Goal: Information Seeking & Learning: Learn about a topic

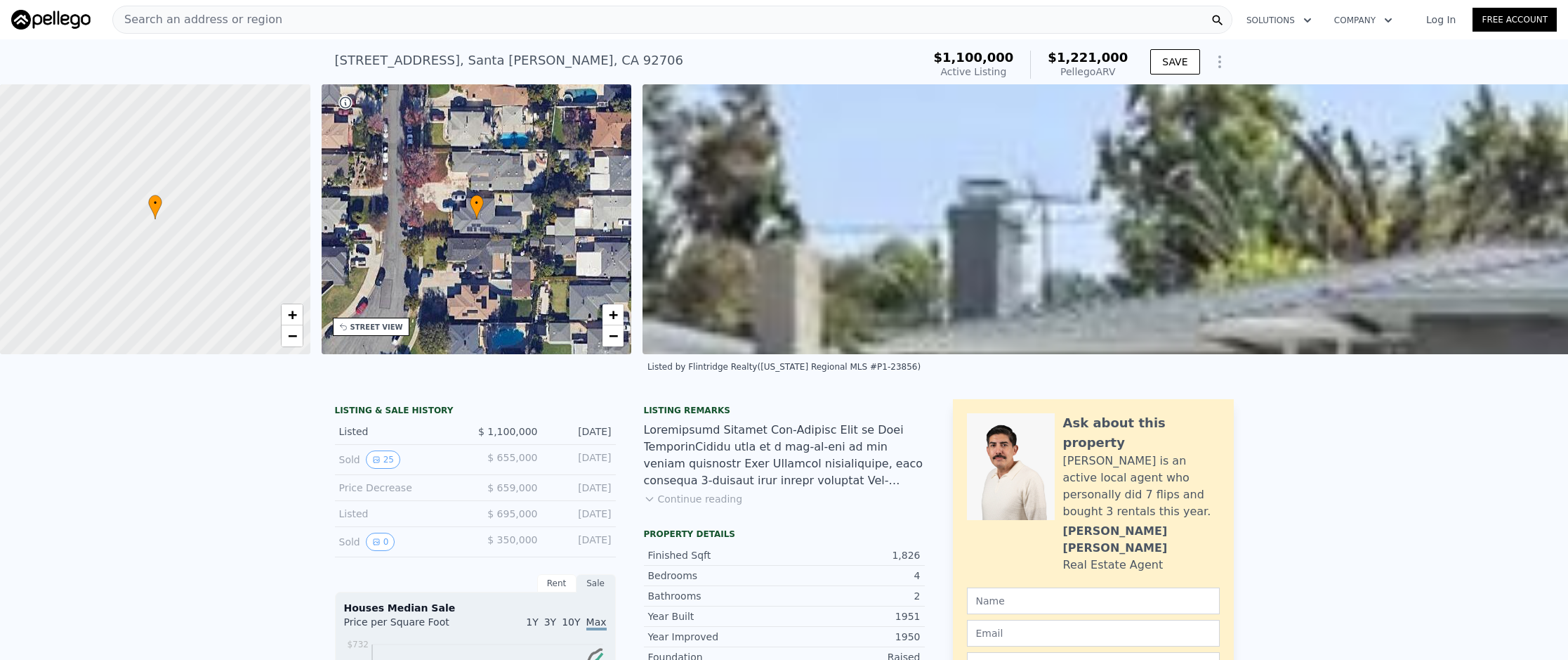
scroll to position [0, 5]
drag, startPoint x: 430, startPoint y: 44, endPoint x: 422, endPoint y: 36, distance: 11.3
click at [430, 45] on div "[STREET_ADDRESS] Active at $1.100m (~ARV $1.221m )" at bounding box center [626, 64] width 582 height 39
click at [417, 29] on div "Search an address or region" at bounding box center [673, 19] width 1120 height 28
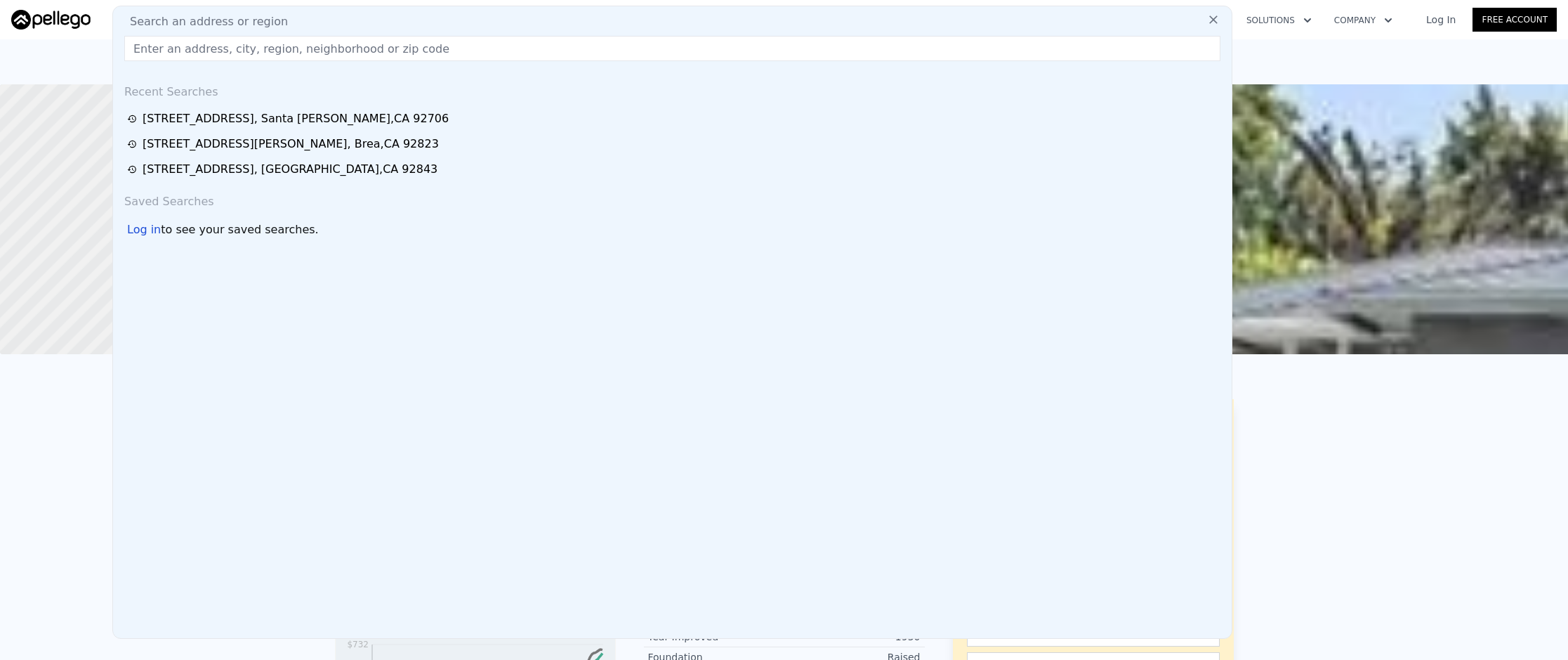
click at [425, 51] on input "text" at bounding box center [672, 48] width 1096 height 25
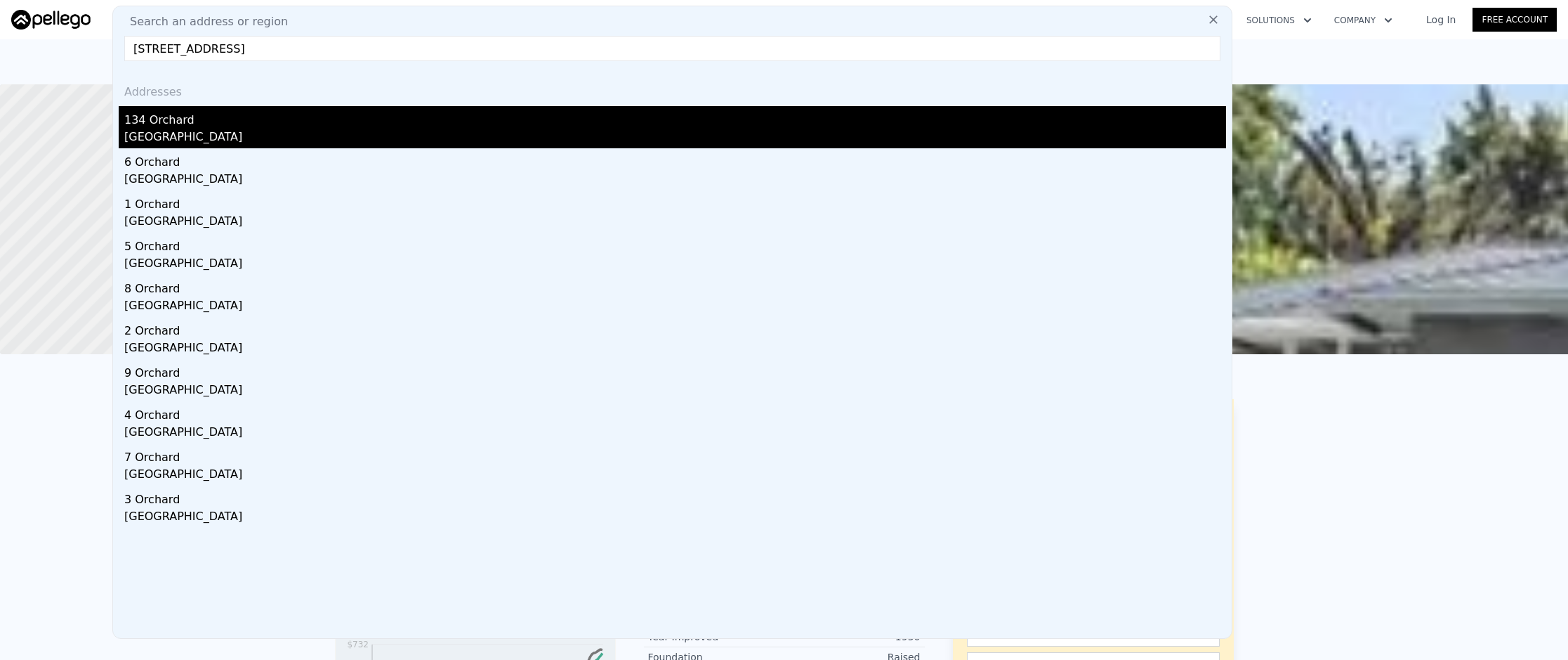
type input "[STREET_ADDRESS]"
click at [415, 114] on div "134 Orchard" at bounding box center [675, 117] width 1102 height 22
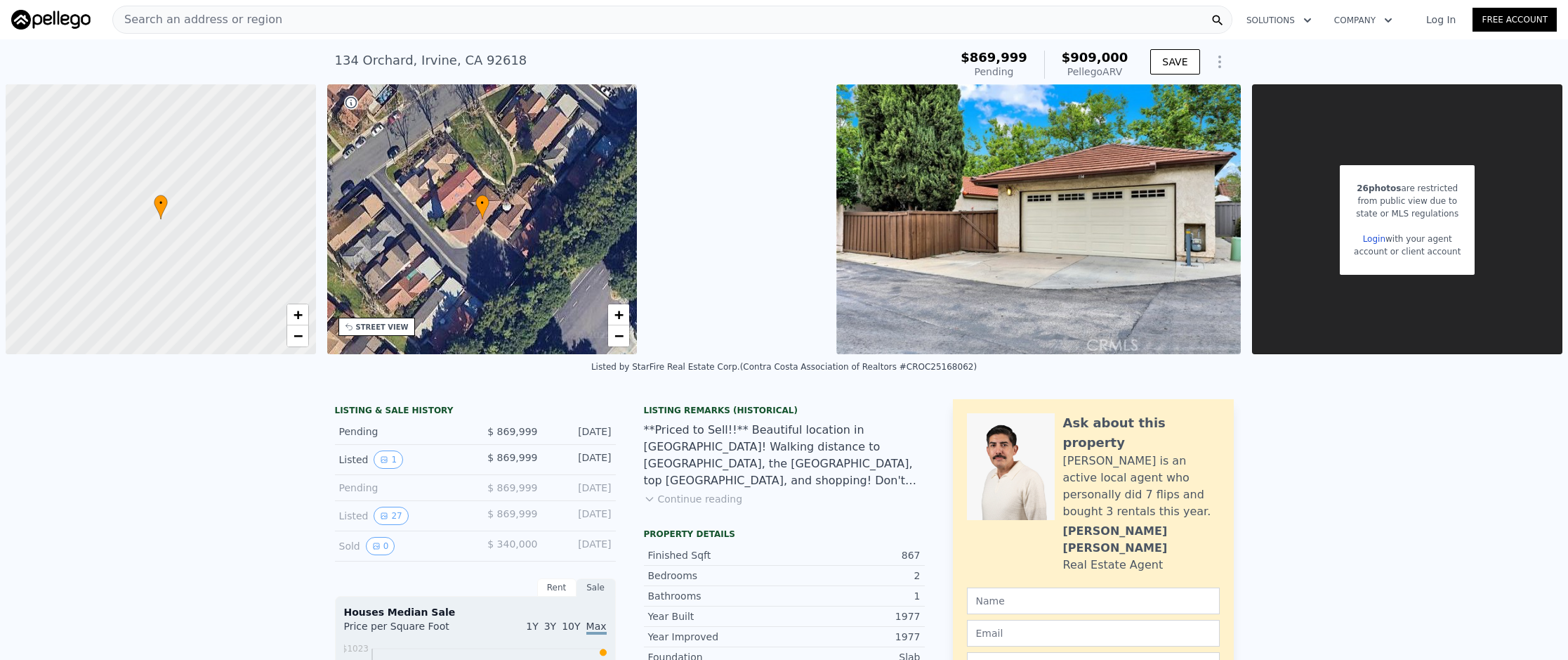
click at [180, 18] on span "Search an address or region" at bounding box center [197, 20] width 169 height 17
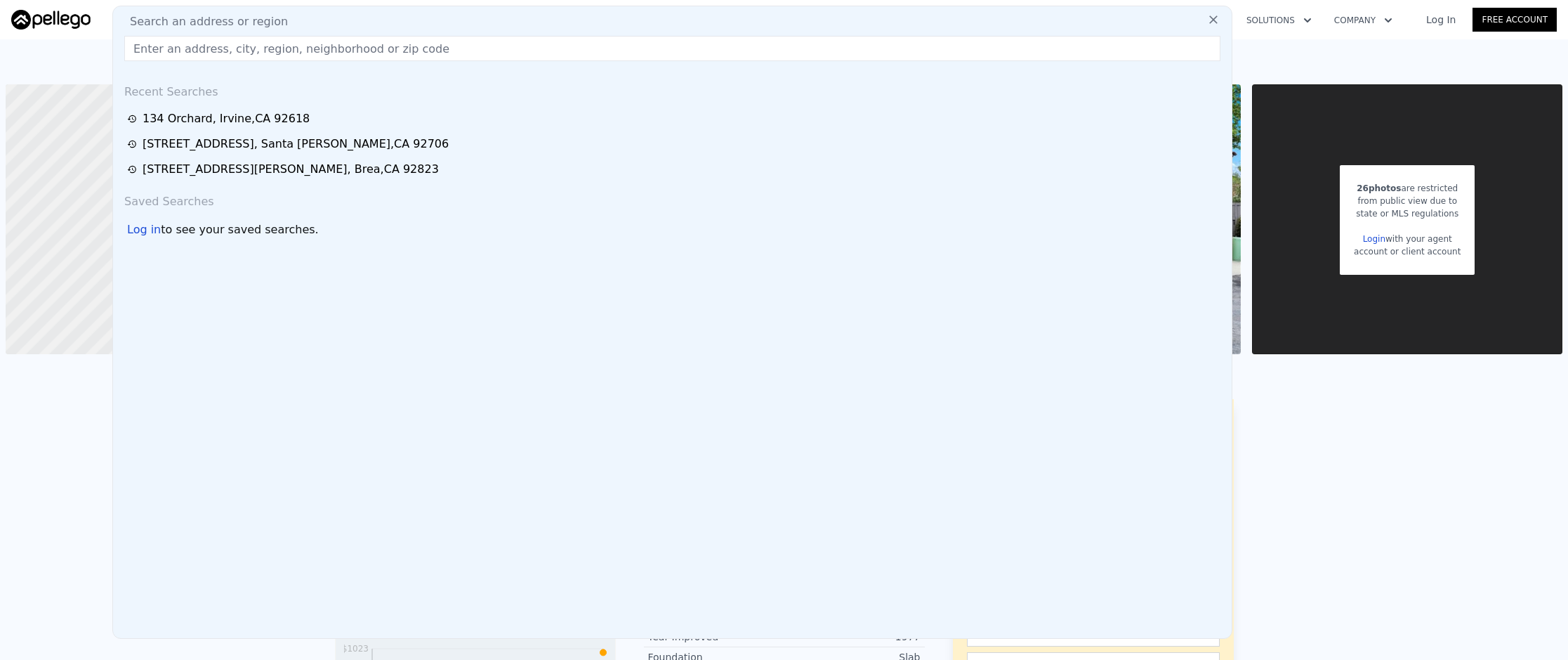
click at [200, 49] on input "text" at bounding box center [672, 48] width 1096 height 25
paste input "[STREET_ADDRESS]"
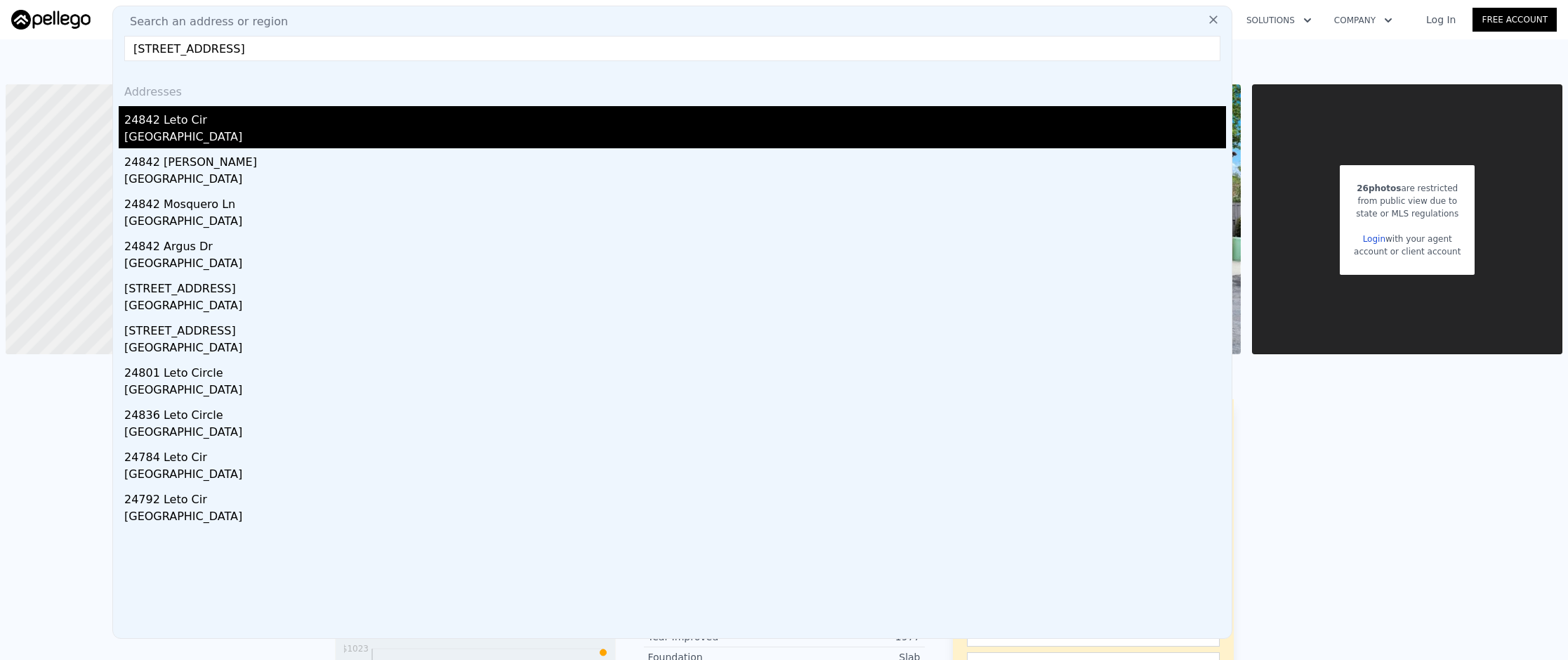
type input "[STREET_ADDRESS]"
click at [231, 125] on div "24842 Leto Cir" at bounding box center [675, 117] width 1102 height 22
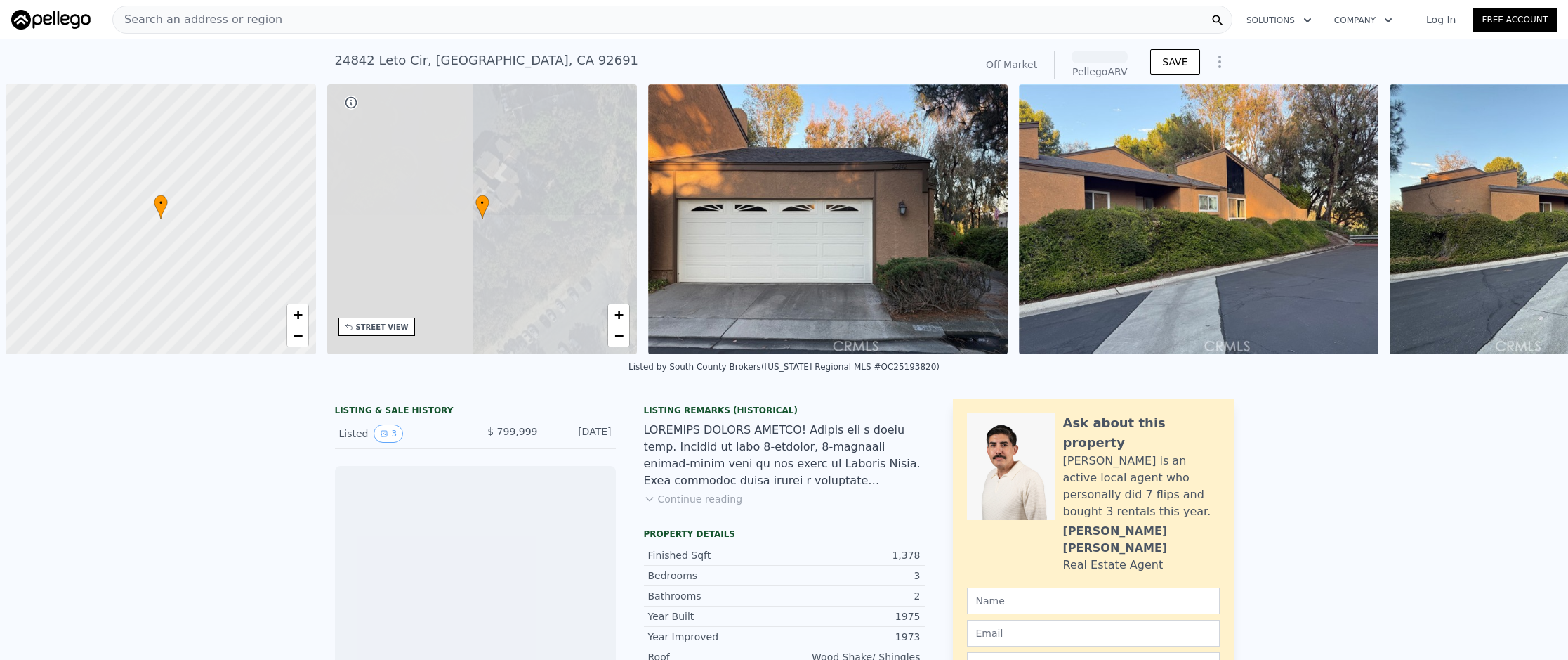
scroll to position [0, 5]
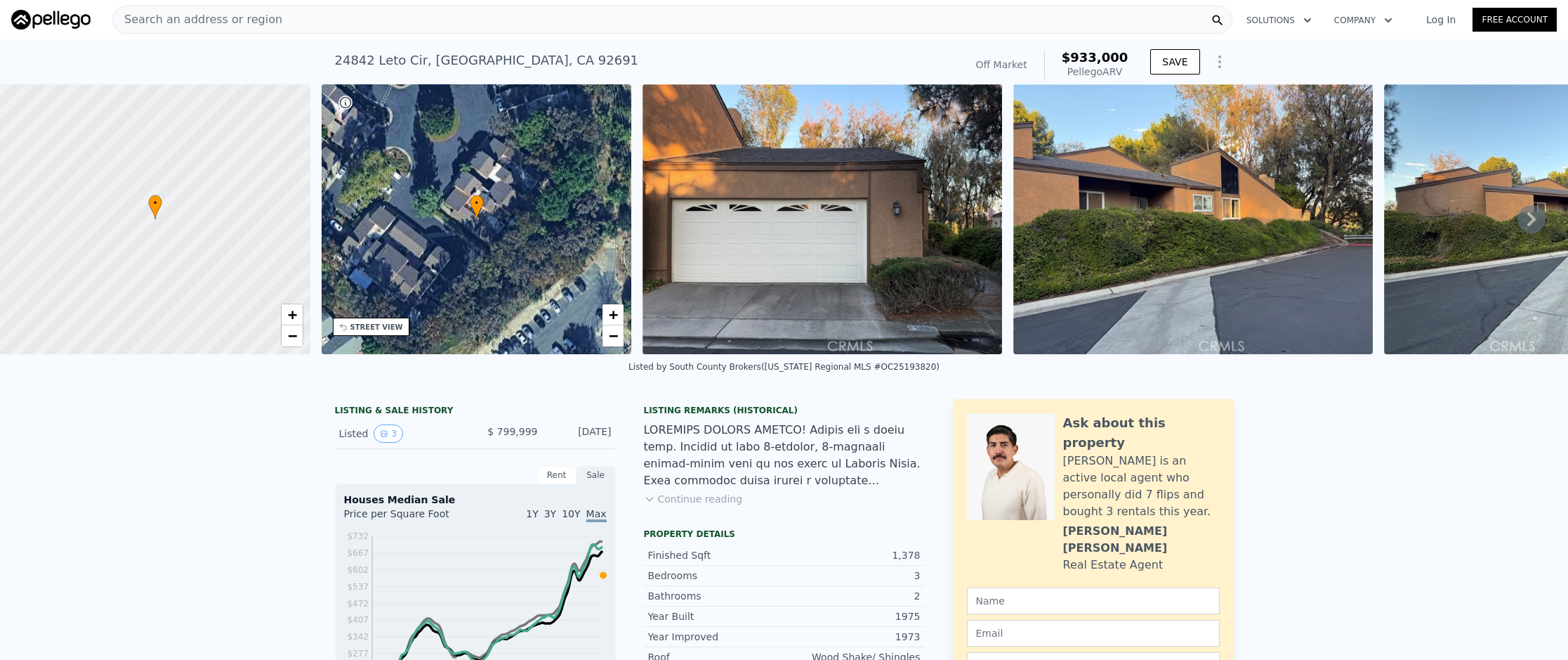
click at [246, 15] on span "Search an address or region" at bounding box center [197, 20] width 169 height 17
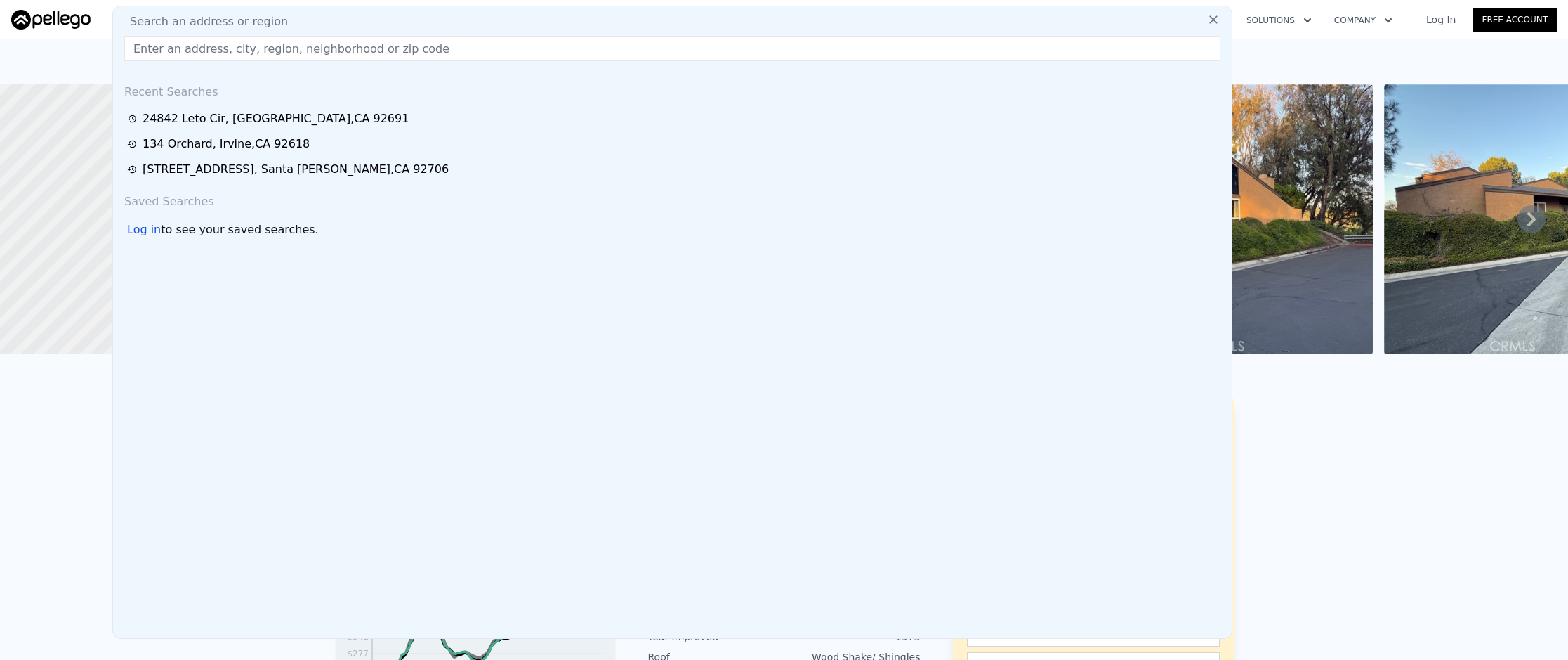
type input "[STREET_ADDRESS]"
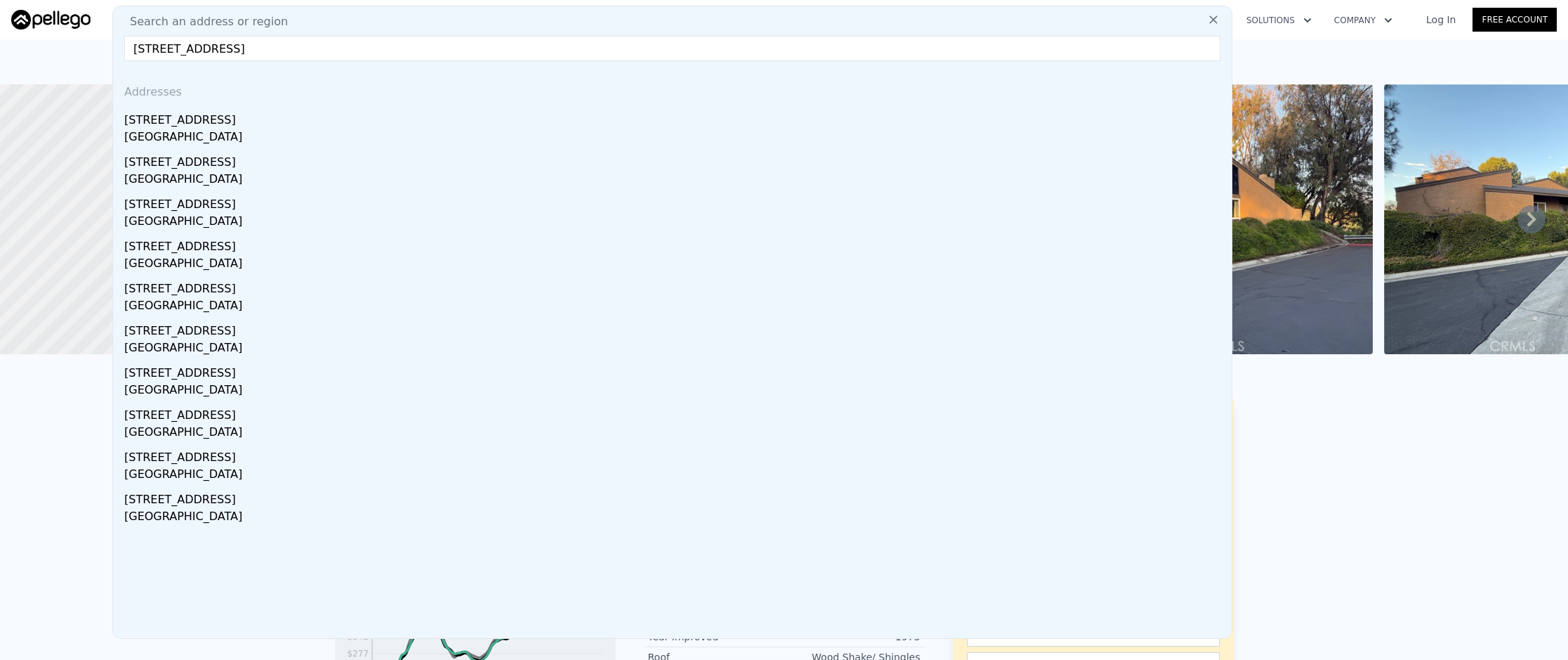
click at [397, 147] on div "[GEOGRAPHIC_DATA]" at bounding box center [675, 139] width 1102 height 20
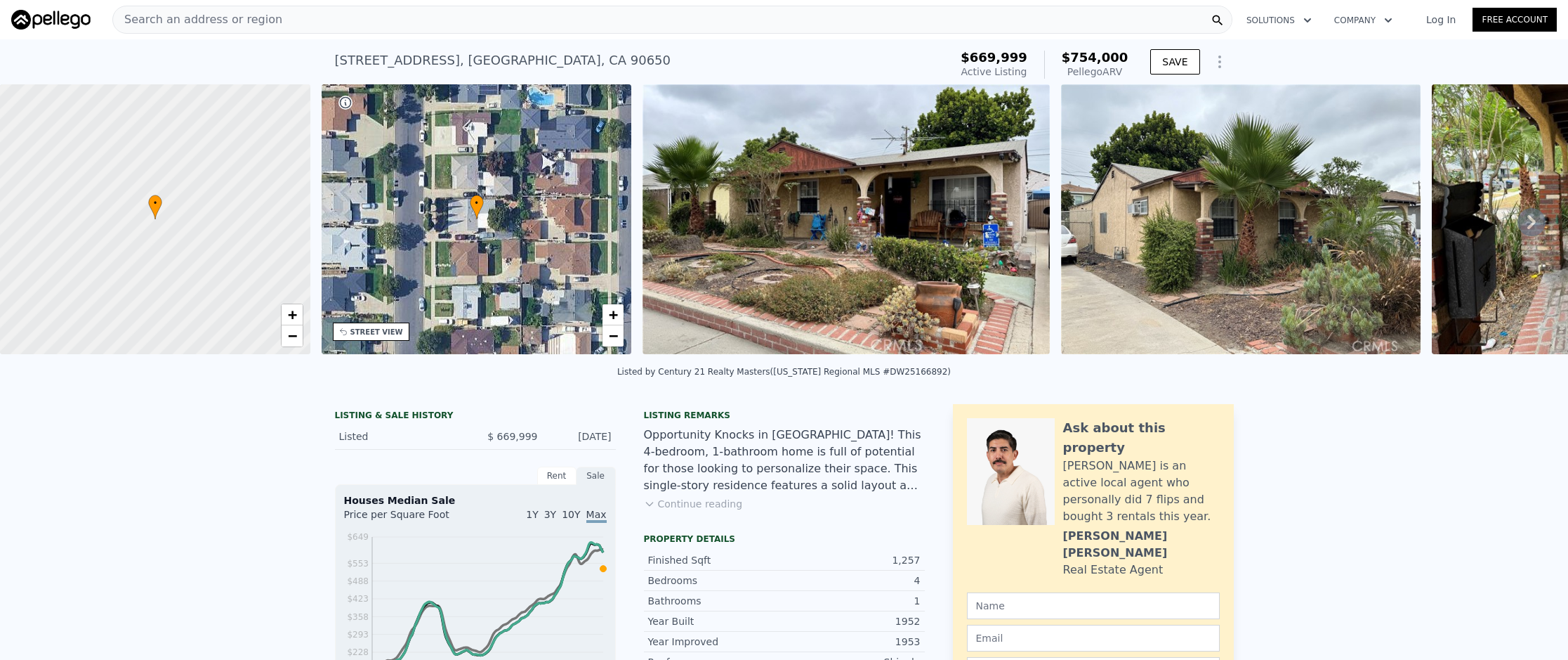
click at [256, 15] on span "Search an address or region" at bounding box center [197, 20] width 169 height 17
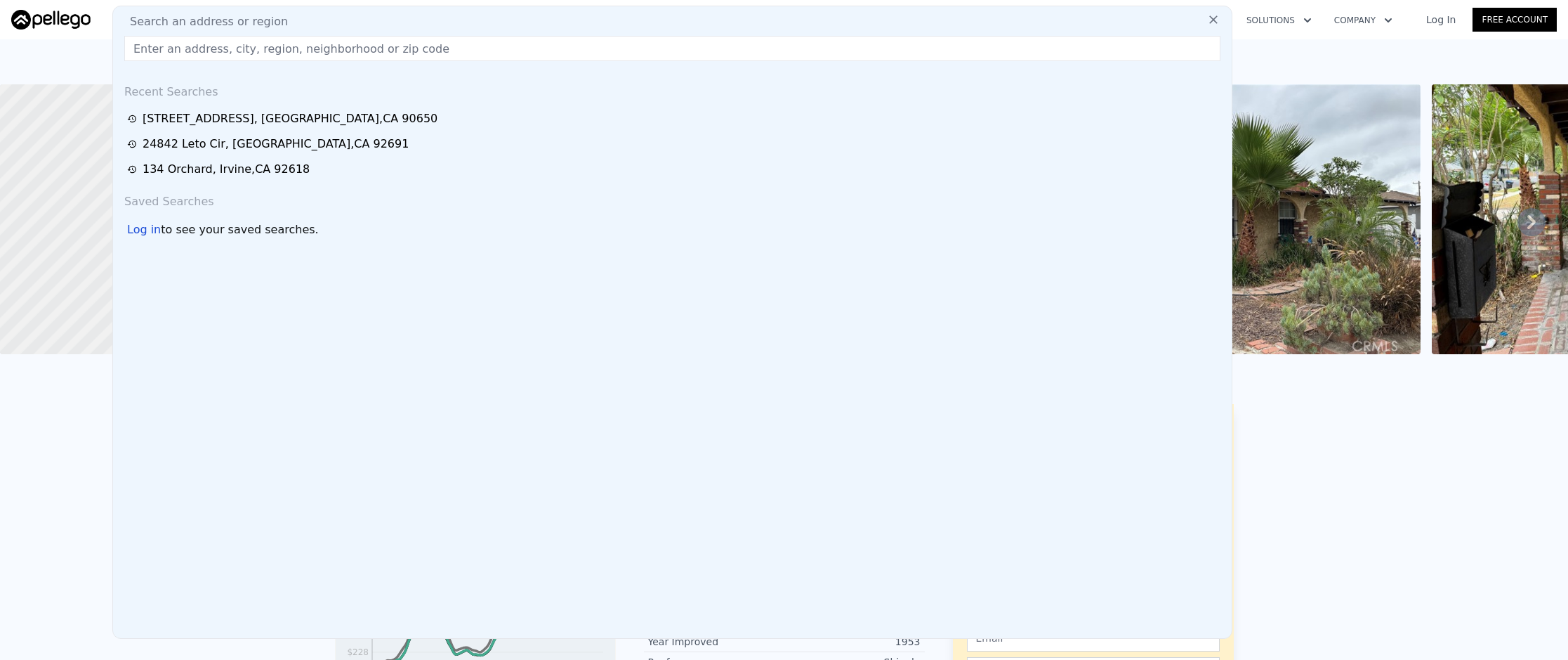
paste input "[STREET_ADDRESS][PERSON_NAME]"
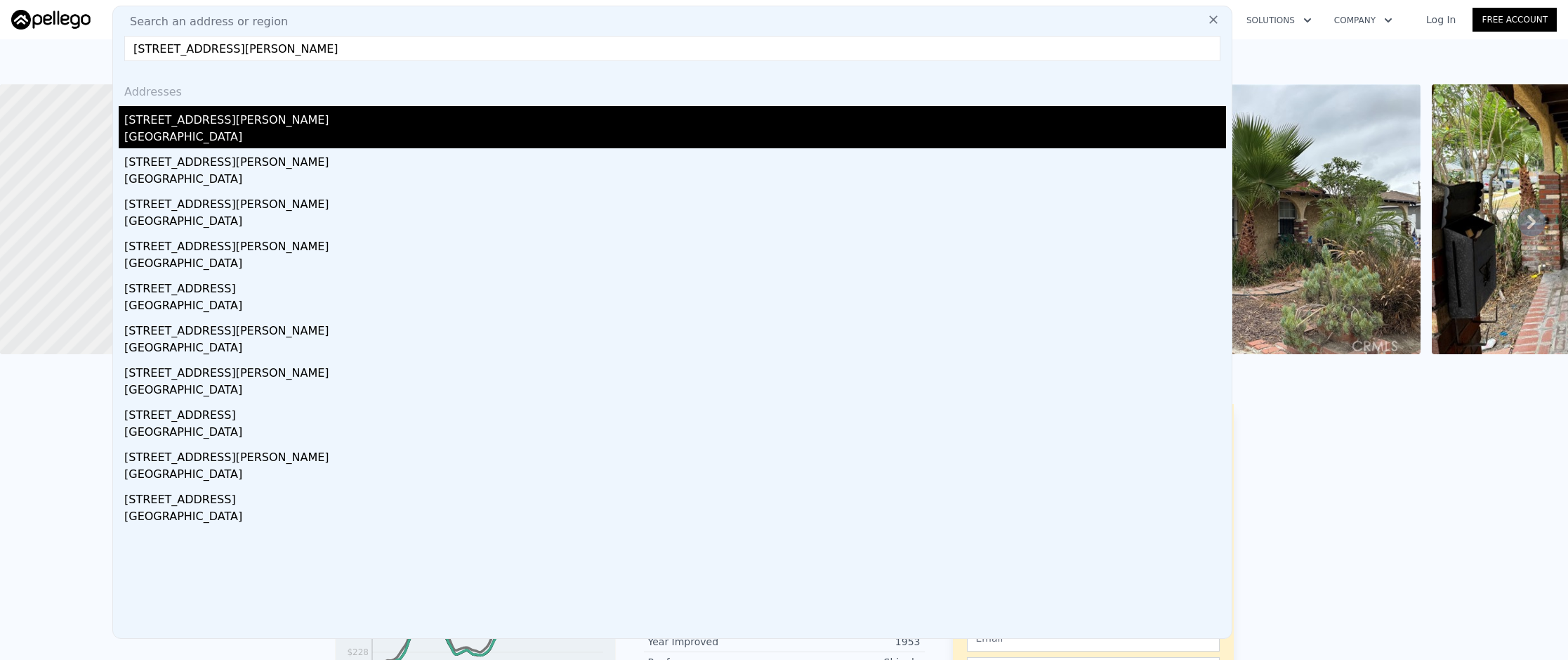
type input "[STREET_ADDRESS][PERSON_NAME]"
click at [288, 136] on div "[GEOGRAPHIC_DATA]" at bounding box center [675, 139] width 1102 height 20
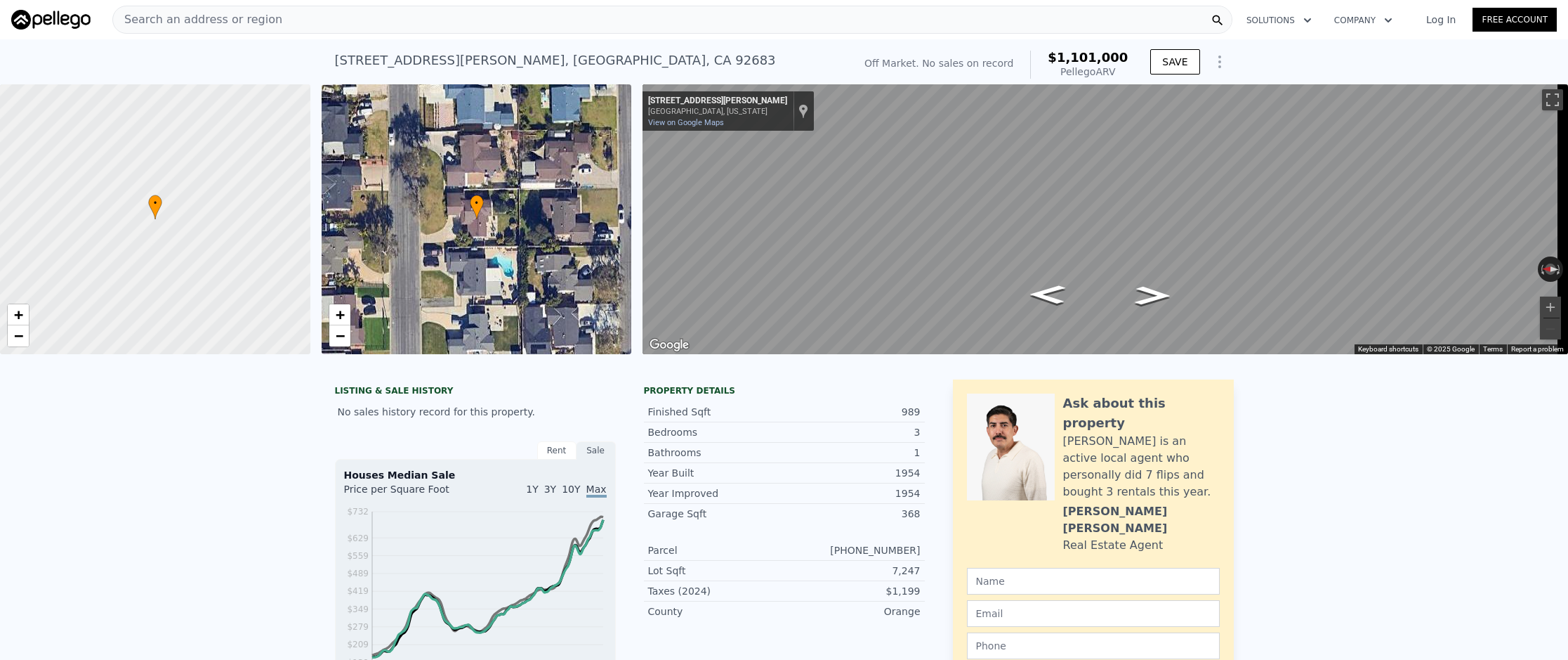
click at [512, 19] on div "Search an address or region" at bounding box center [673, 19] width 1120 height 28
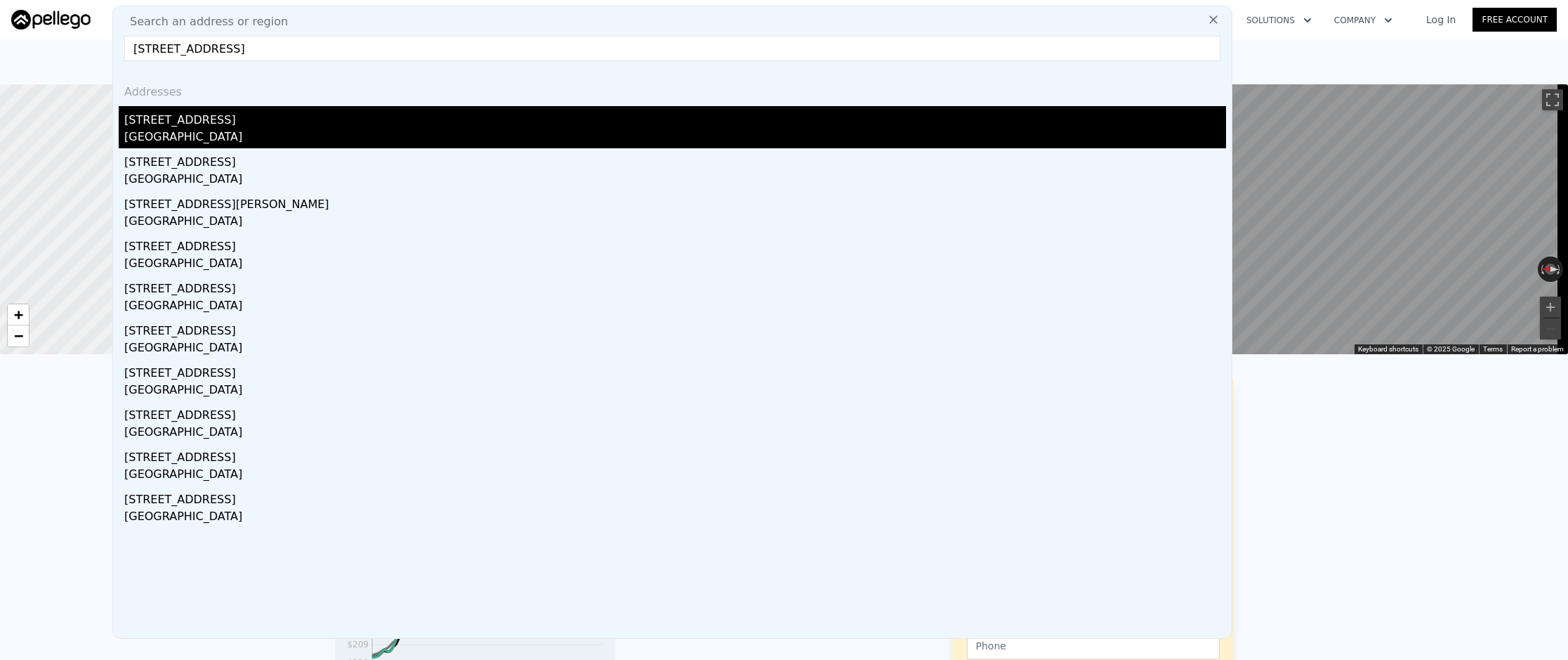
type input "[STREET_ADDRESS]"
click at [429, 123] on div "[STREET_ADDRESS]" at bounding box center [675, 117] width 1102 height 22
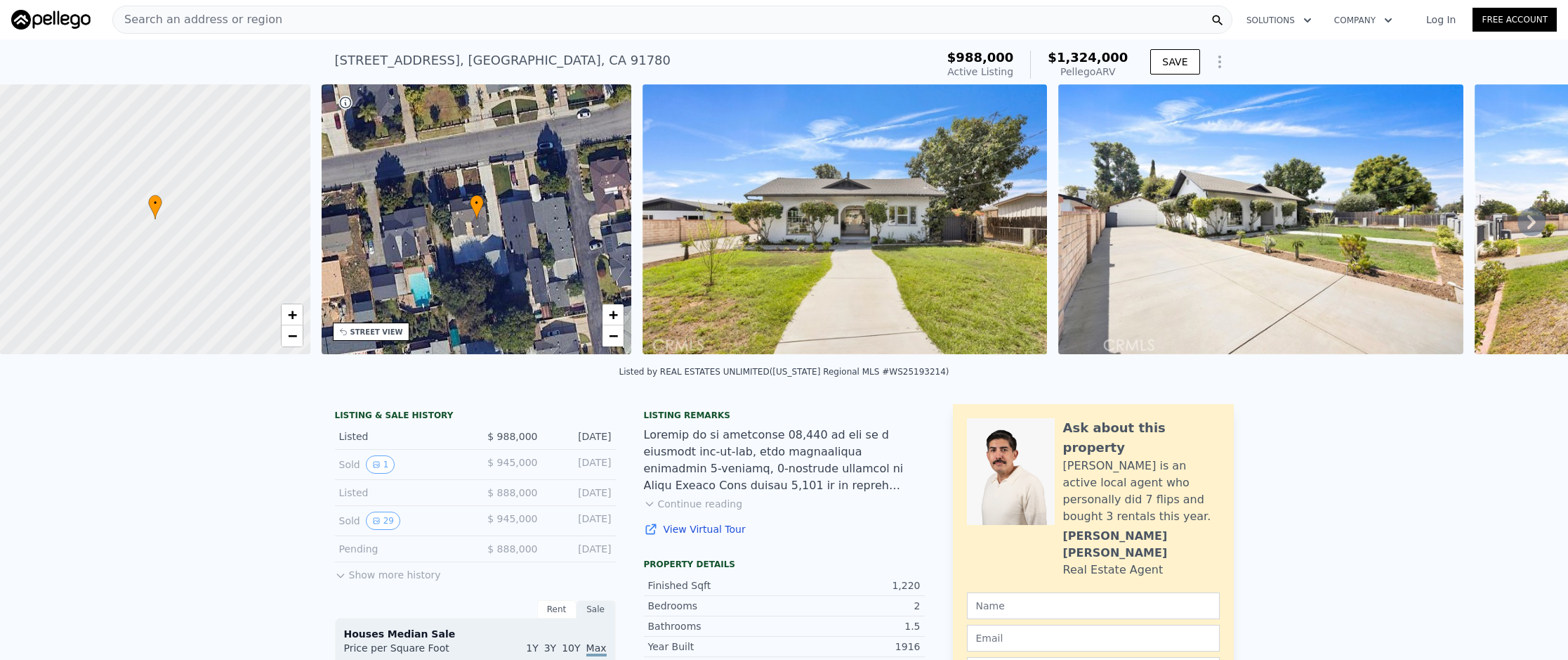
click at [320, 20] on div "Search an address or region" at bounding box center [673, 19] width 1120 height 28
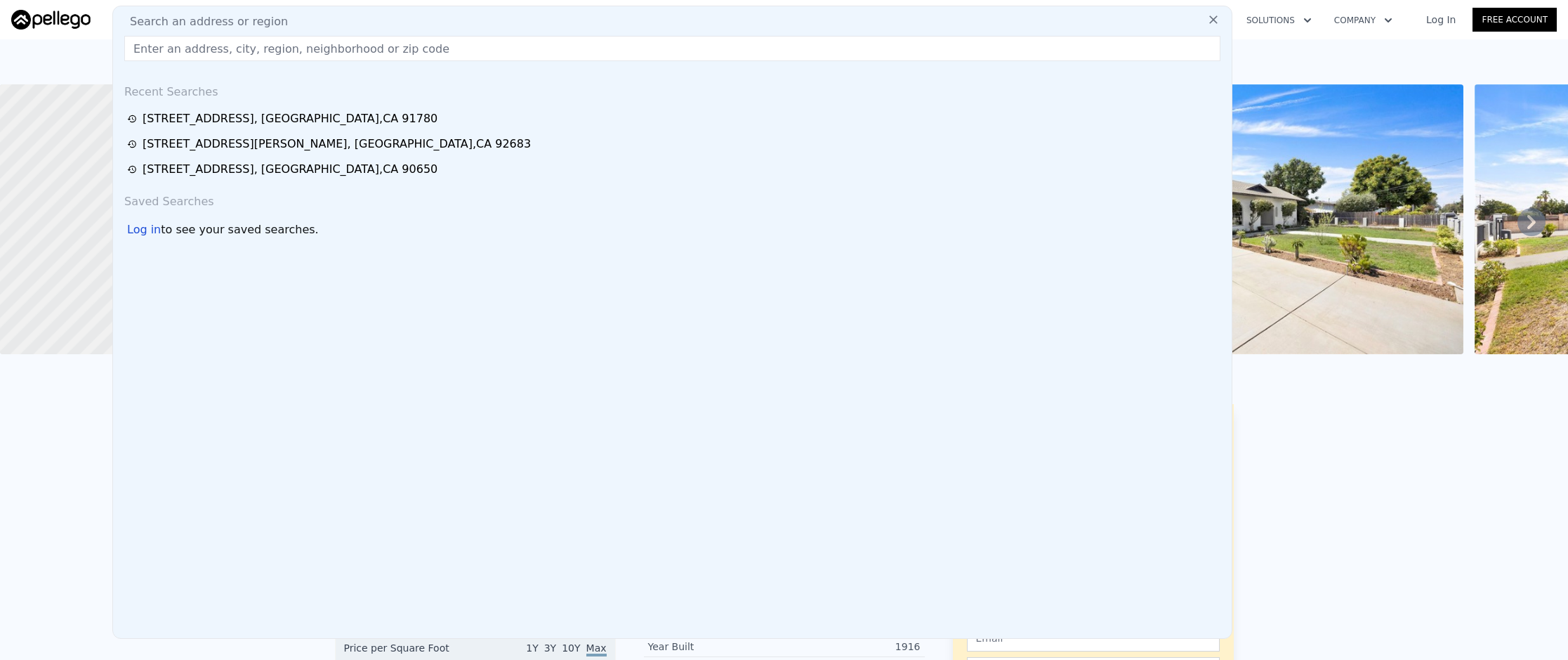
paste input "[STREET_ADDRESS][PERSON_NAME]"
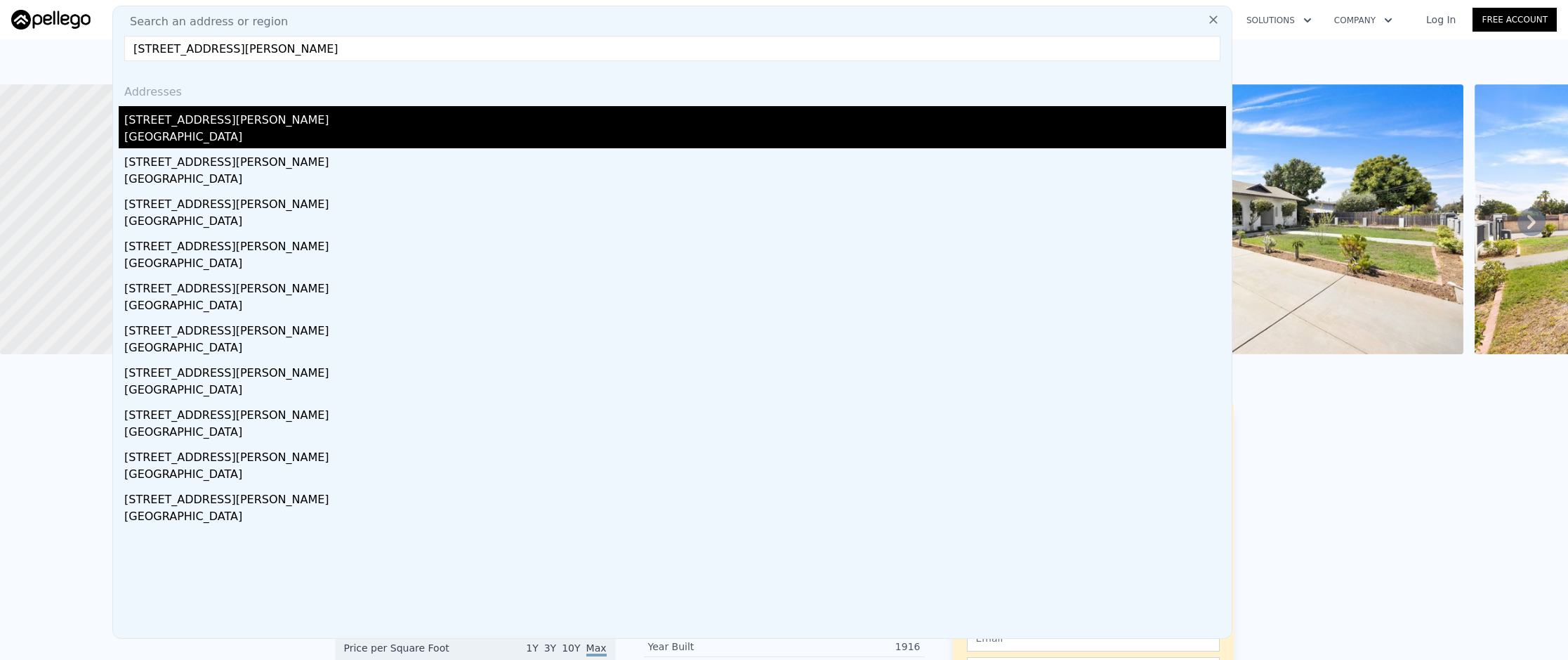
type input "[STREET_ADDRESS][PERSON_NAME]"
click at [357, 129] on div "[GEOGRAPHIC_DATA]" at bounding box center [675, 139] width 1102 height 20
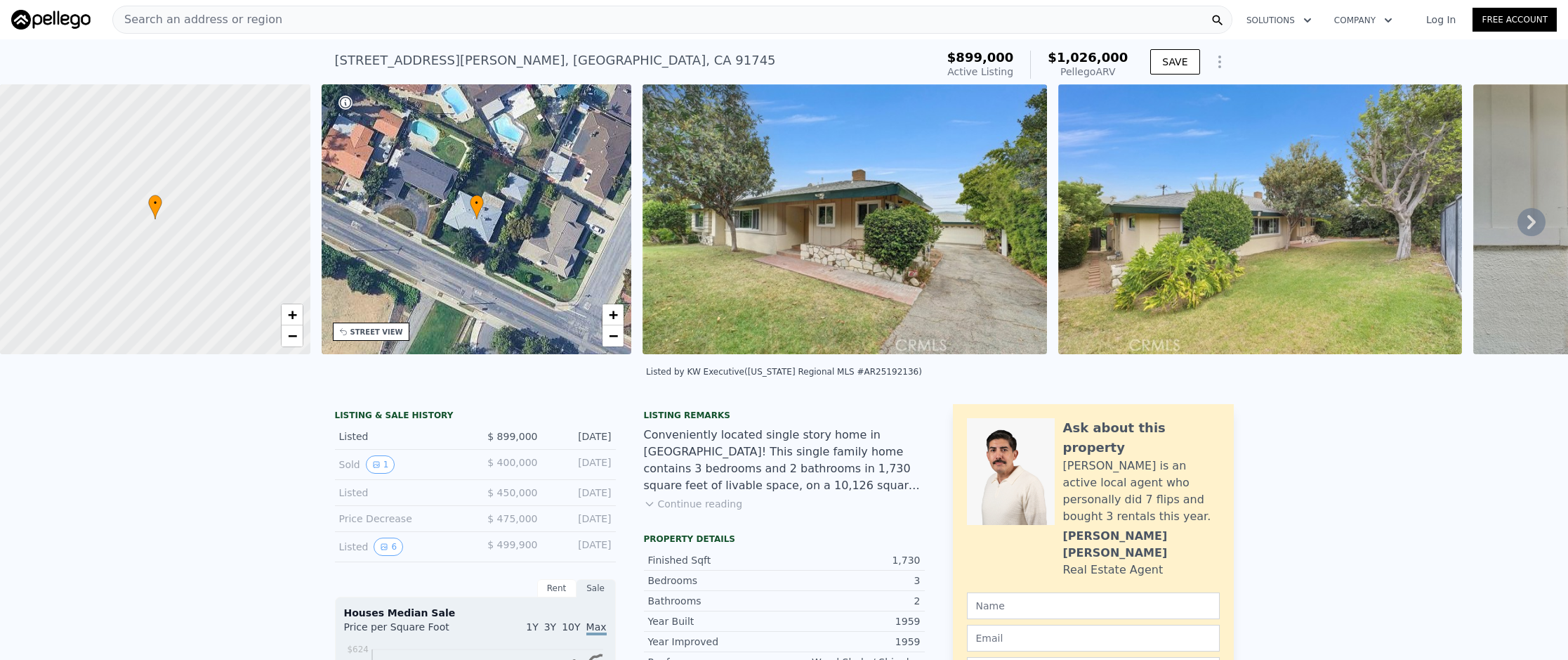
click at [434, 29] on div "Search an address or region" at bounding box center [673, 19] width 1120 height 28
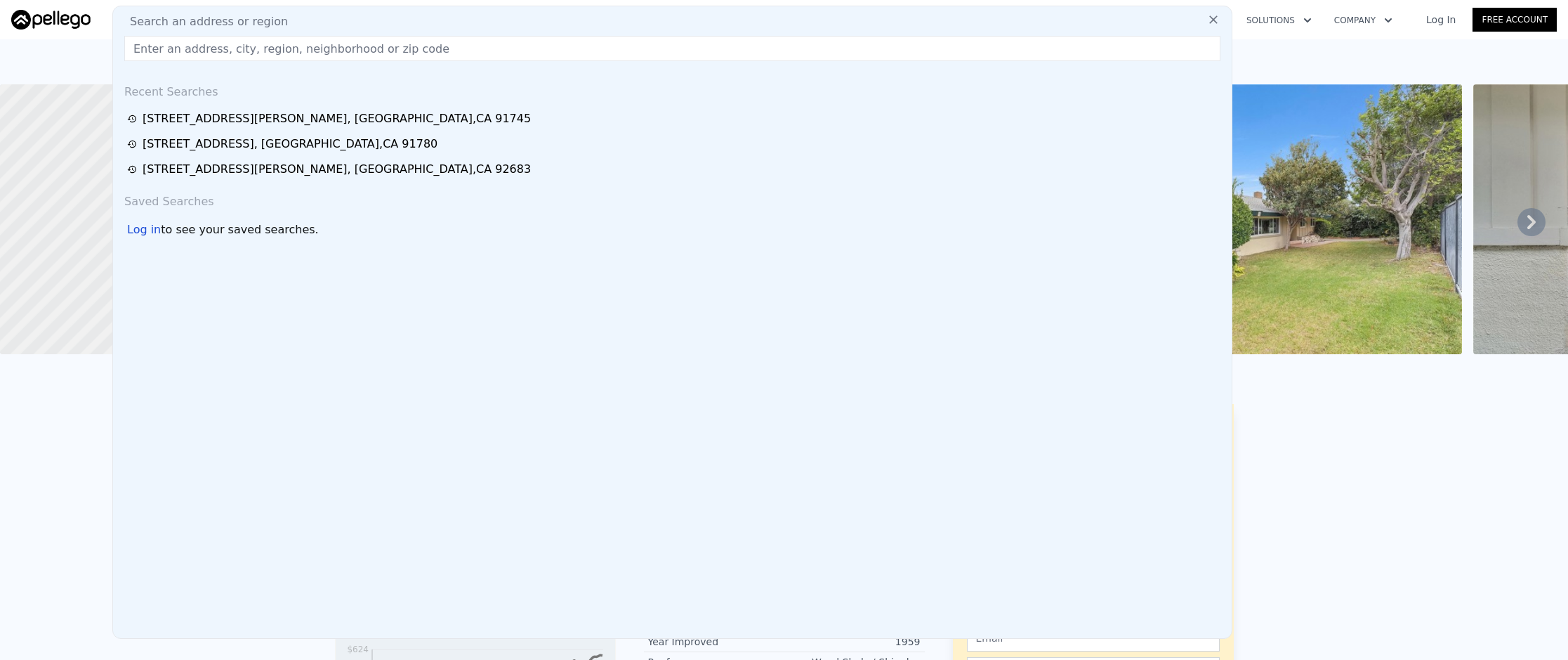
paste input "[STREET_ADDRESS]"
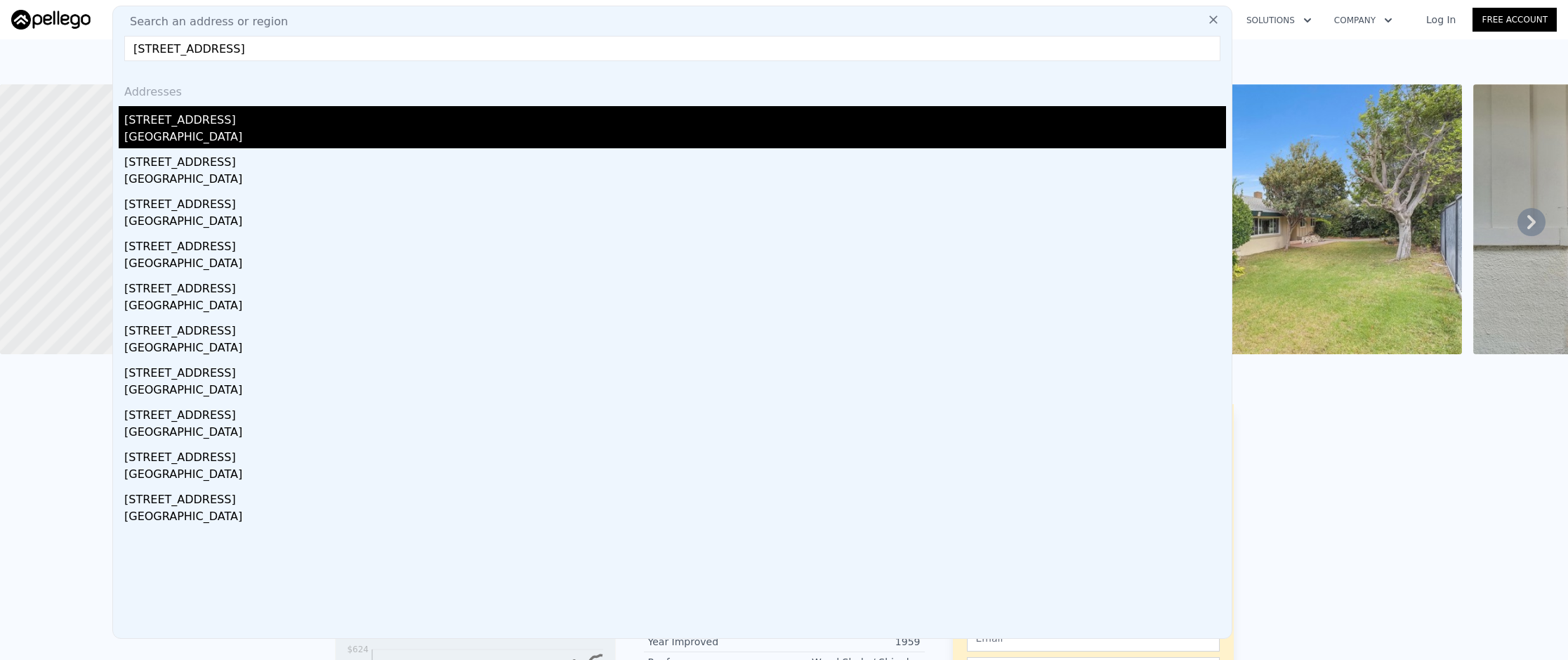
type input "[STREET_ADDRESS]"
click at [386, 132] on div "[GEOGRAPHIC_DATA]" at bounding box center [675, 139] width 1102 height 20
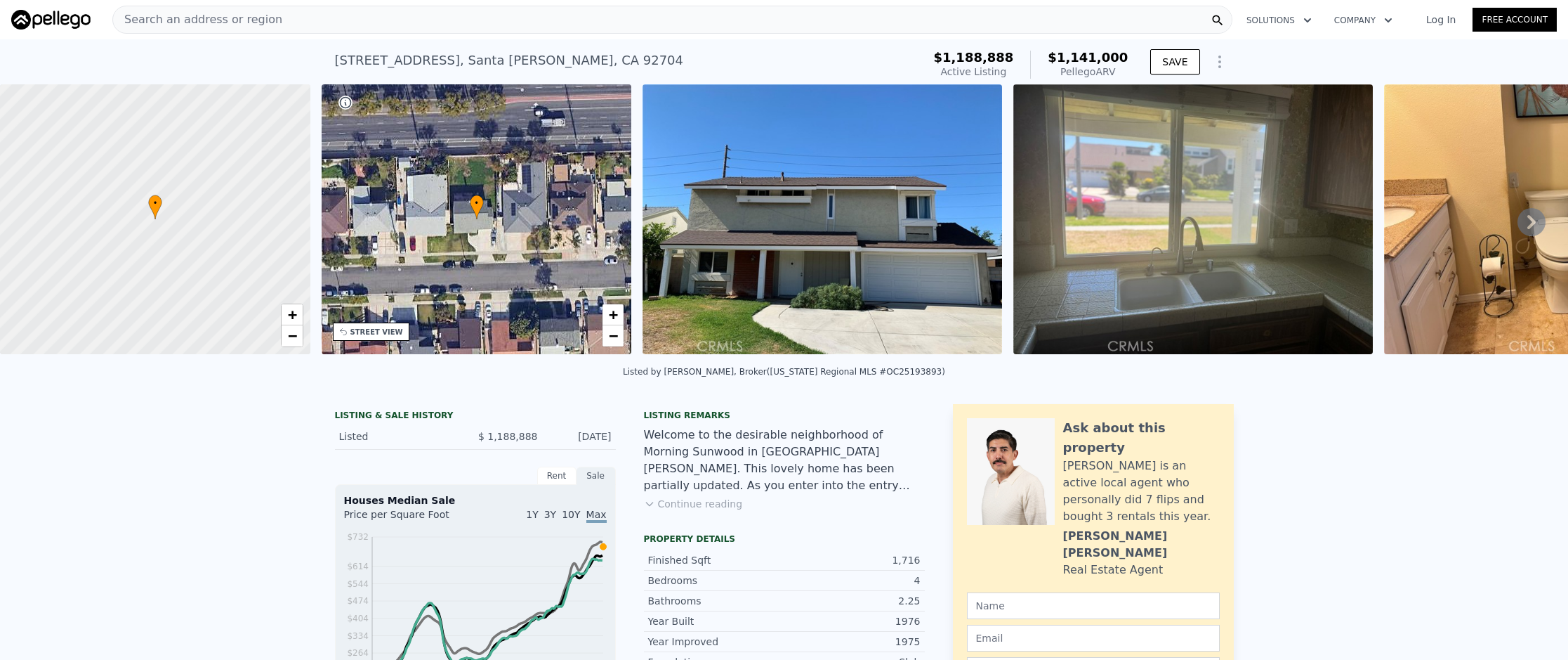
click at [464, 20] on div "Search an address or region" at bounding box center [673, 19] width 1120 height 28
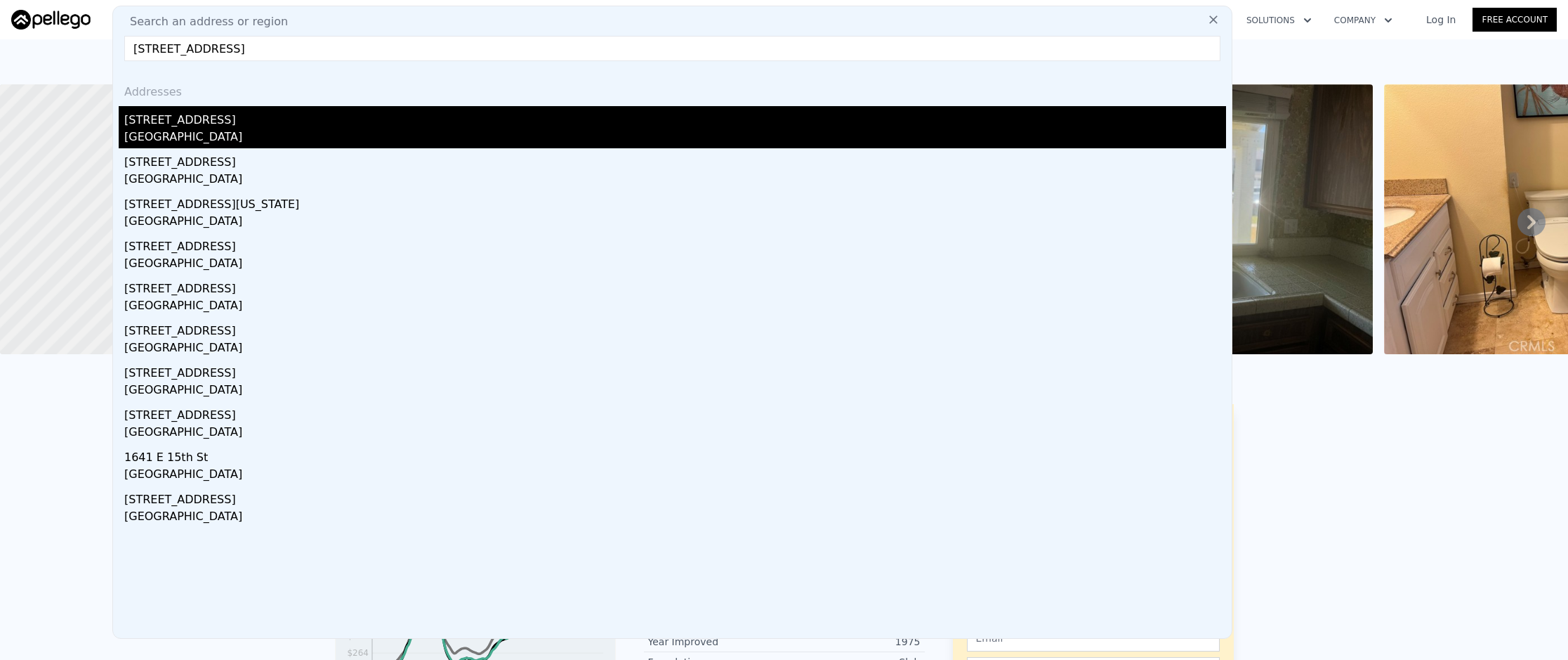
type input "[STREET_ADDRESS]"
click at [496, 136] on div "[GEOGRAPHIC_DATA]" at bounding box center [675, 139] width 1102 height 20
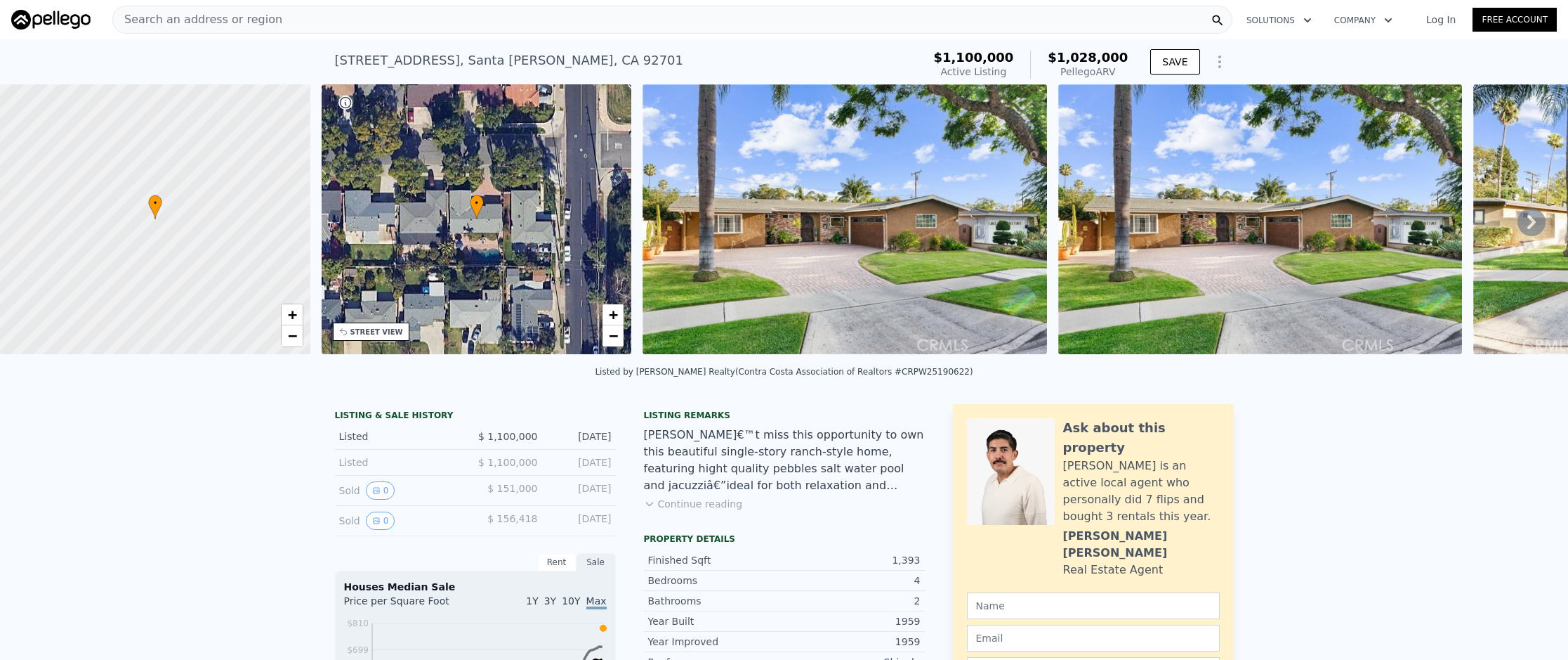
click at [348, 26] on div "Search an address or region" at bounding box center [673, 19] width 1120 height 28
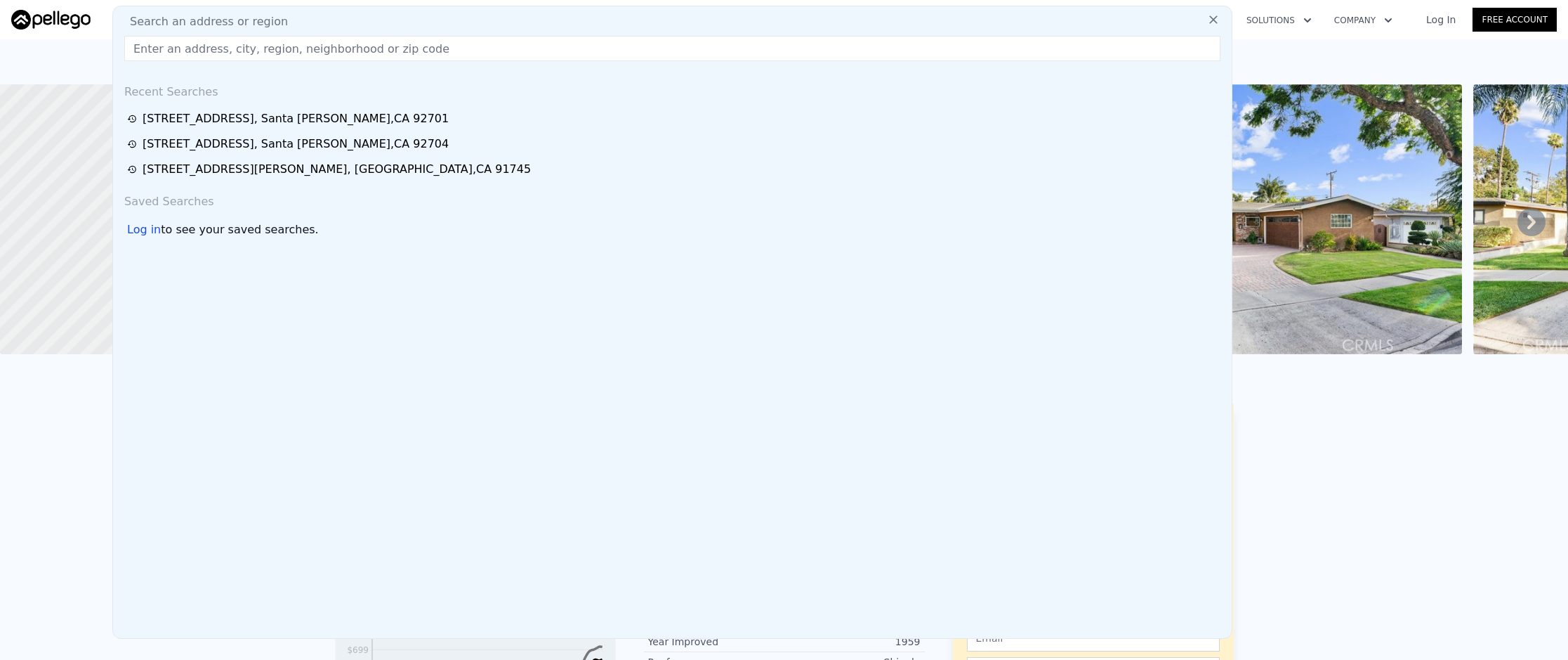
click at [349, 49] on input "text" at bounding box center [672, 48] width 1096 height 25
paste input "[STREET_ADDRESS]"
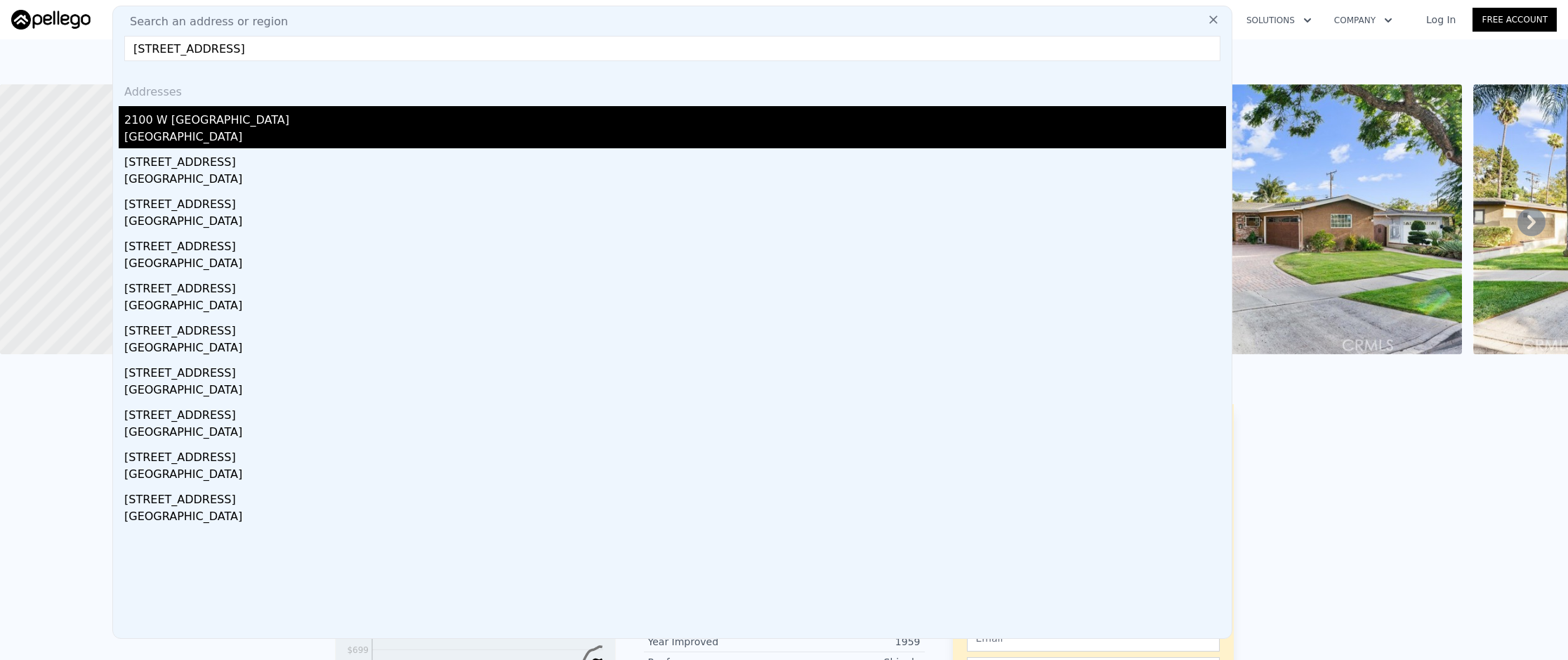
type input "[STREET_ADDRESS]"
click at [349, 110] on div "2100 W [GEOGRAPHIC_DATA]" at bounding box center [675, 117] width 1102 height 22
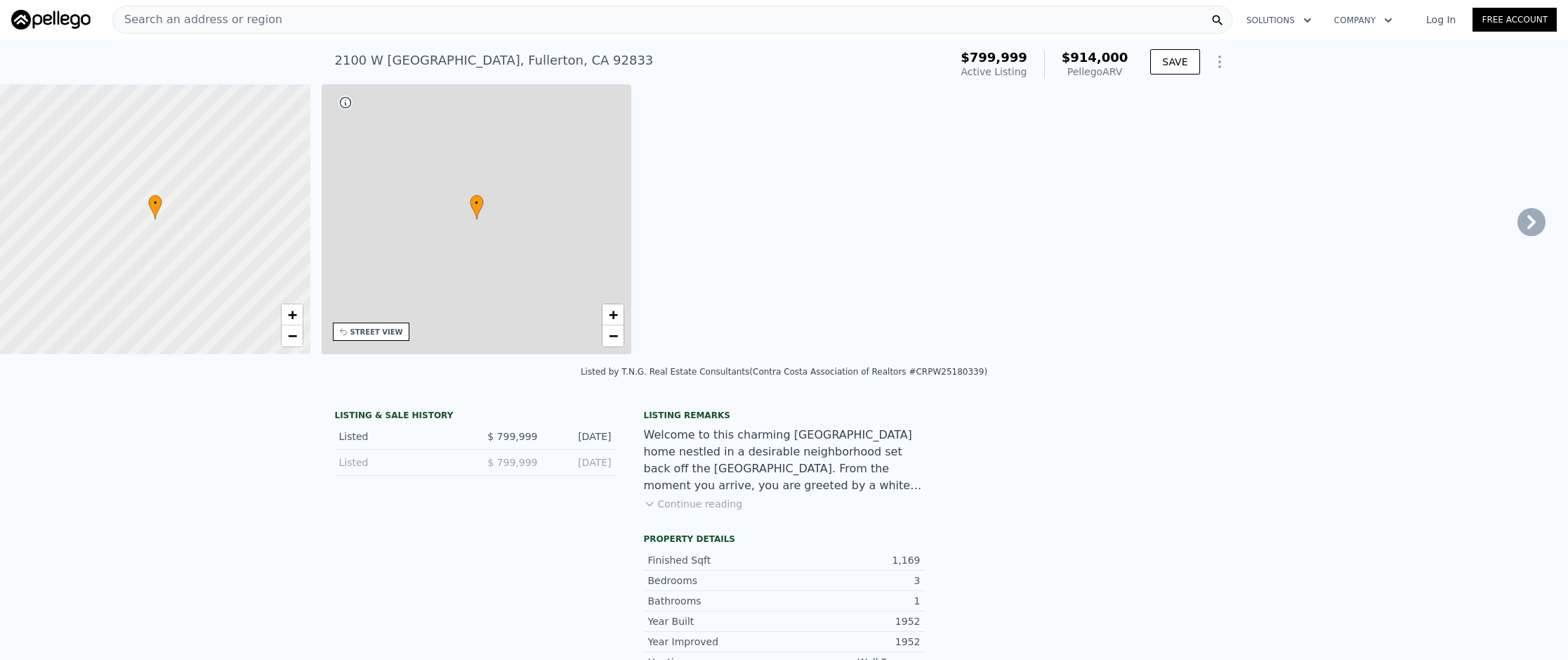
type input "3"
type input "958"
type input "1485"
type input "5476"
type input "6976"
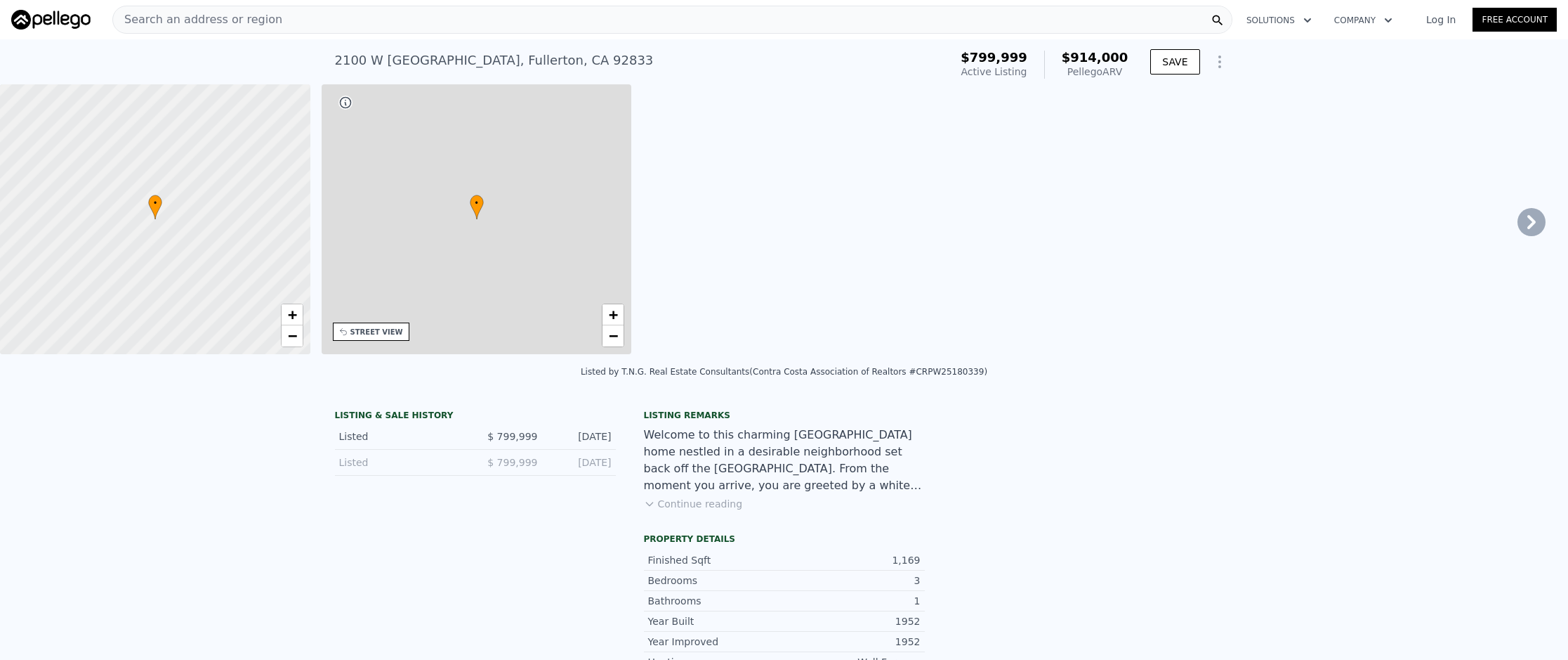
type input "$ 914,000"
type input "$ 5,591"
